Goal: Find specific page/section: Find specific page/section

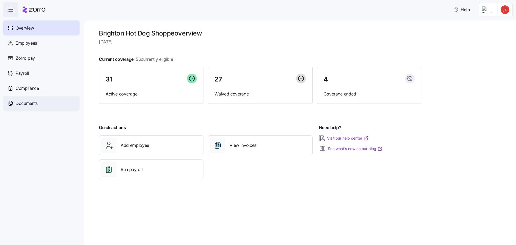
click at [24, 105] on span "Documents" at bounding box center [27, 103] width 22 height 7
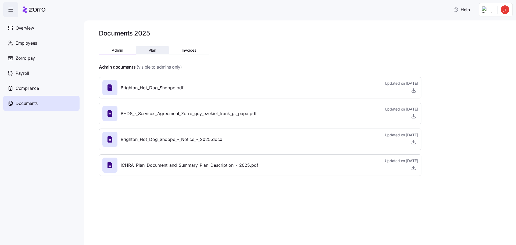
click at [150, 50] on span "Plan" at bounding box center [153, 50] width 8 height 4
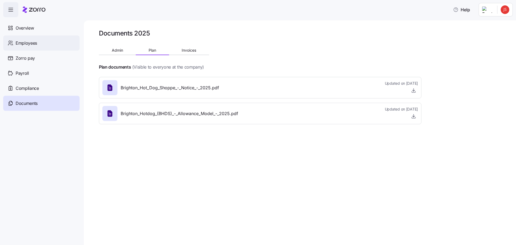
click at [32, 41] on span "Employees" at bounding box center [27, 43] width 22 height 7
